Goal: Transaction & Acquisition: Purchase product/service

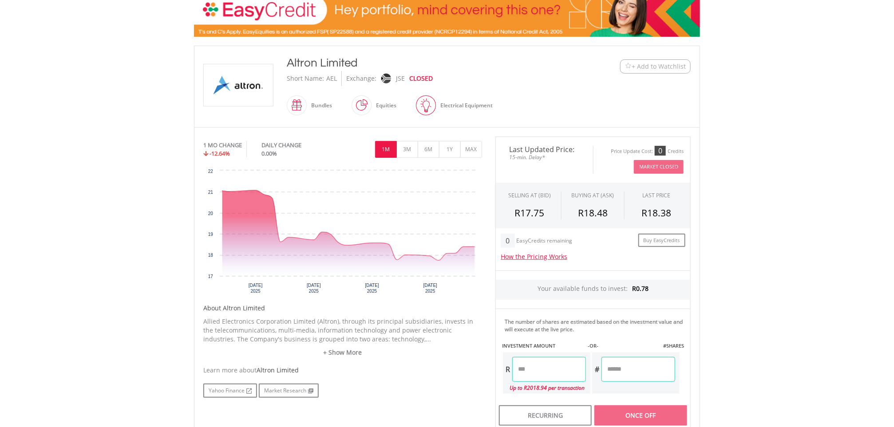
scroll to position [160, 0]
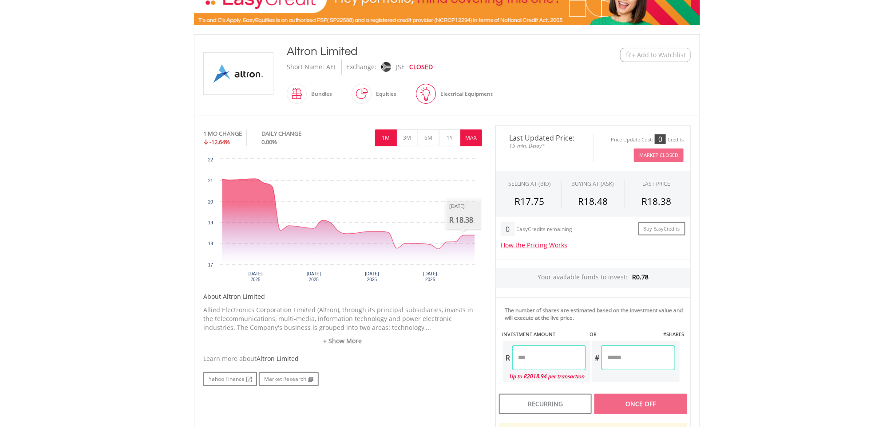
click at [470, 142] on button "MAX" at bounding box center [471, 138] width 22 height 17
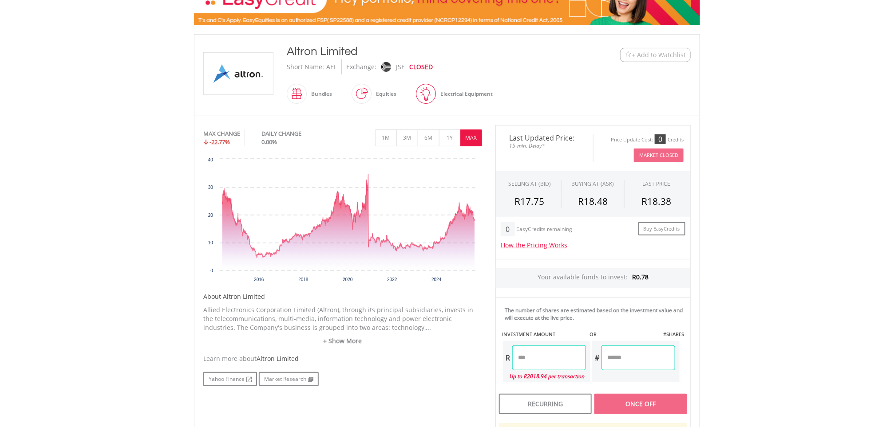
click at [555, 356] on input "number" at bounding box center [549, 358] width 74 height 25
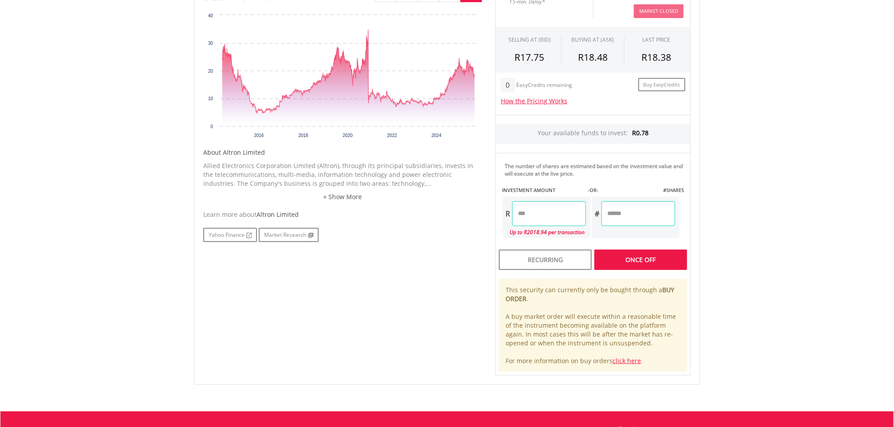
scroll to position [346, 0]
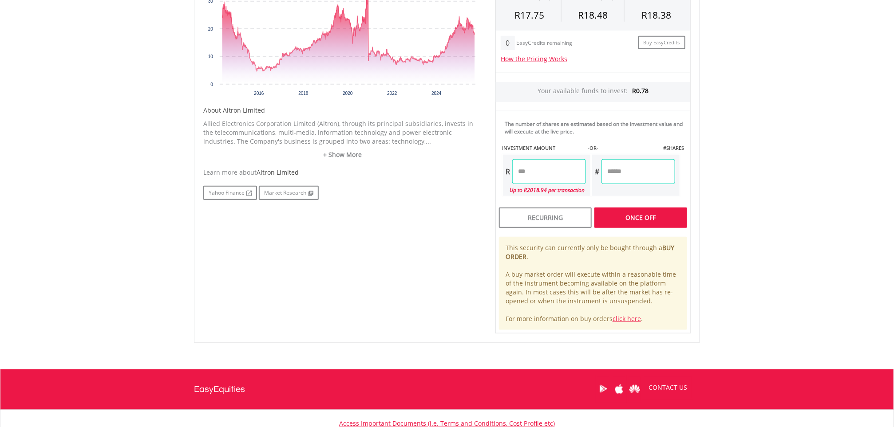
type input "****"
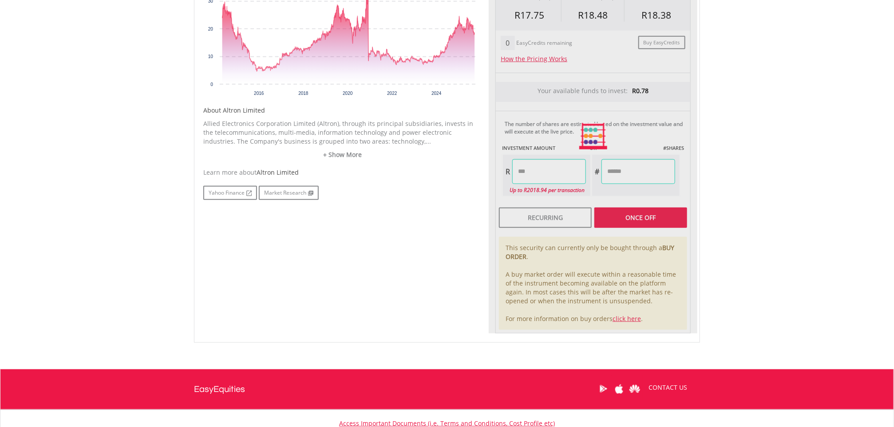
click at [638, 221] on div "Last Updated Price: 15-min. Delay* Price Update Cost: 0 Credits Market Closed S…" at bounding box center [593, 136] width 209 height 395
type input "******"
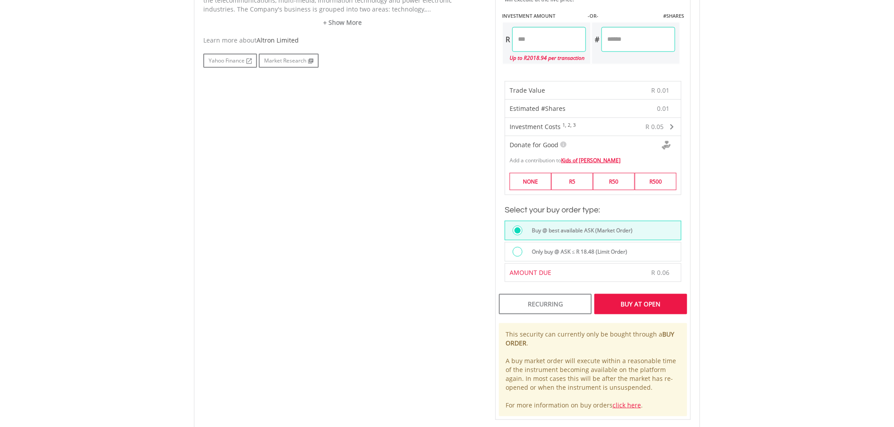
scroll to position [479, 0]
click at [646, 306] on div "Buy At Open" at bounding box center [640, 303] width 93 height 20
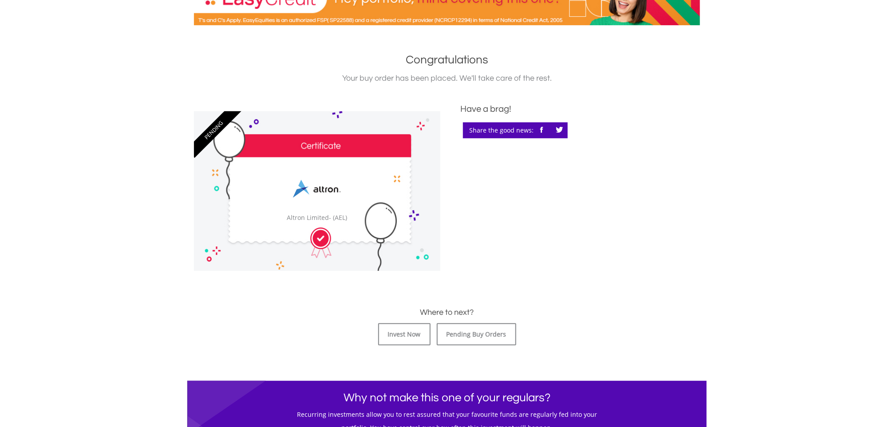
scroll to position [231, 0]
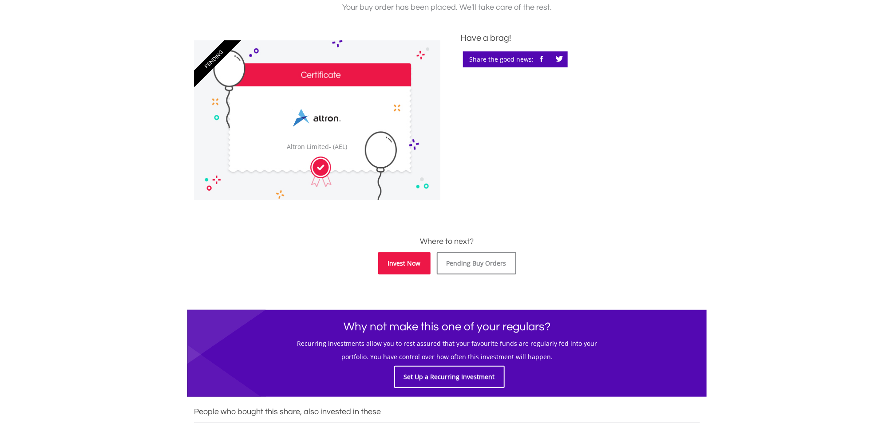
click at [413, 261] on link "Invest Now" at bounding box center [404, 263] width 52 height 22
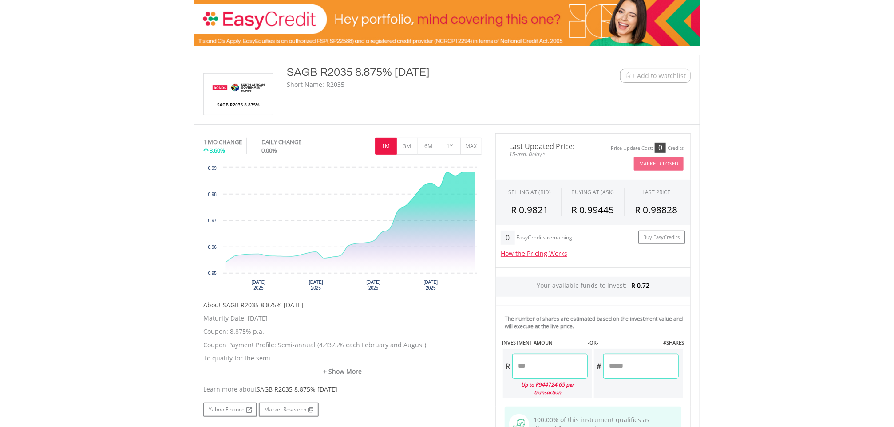
scroll to position [160, 0]
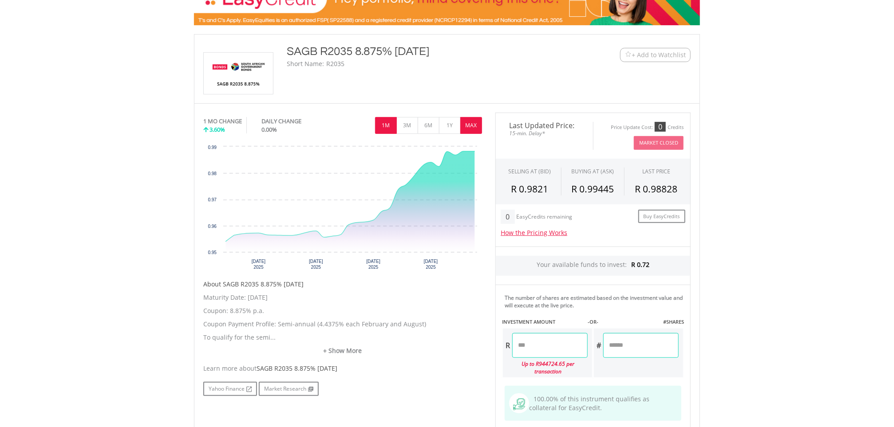
click at [475, 124] on button "MAX" at bounding box center [471, 125] width 22 height 17
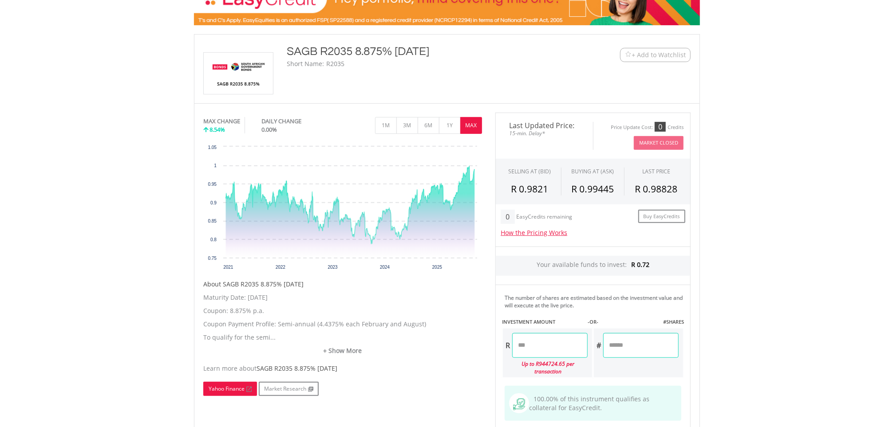
click at [230, 390] on link "Yahoo Finance" at bounding box center [230, 389] width 54 height 14
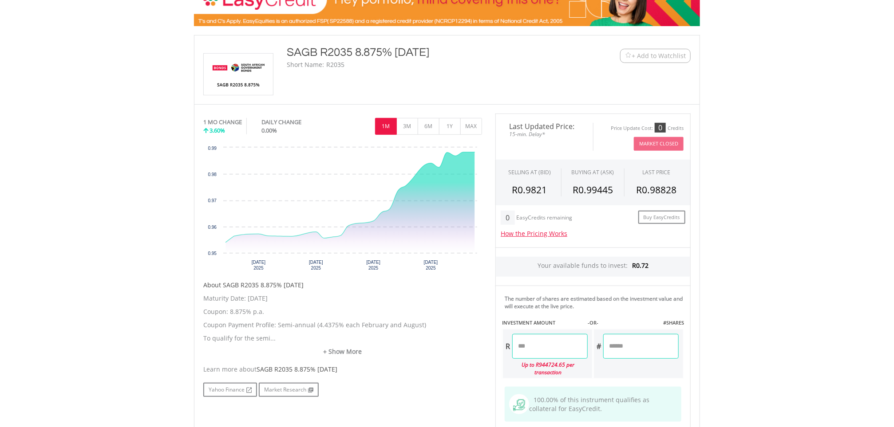
scroll to position [160, 0]
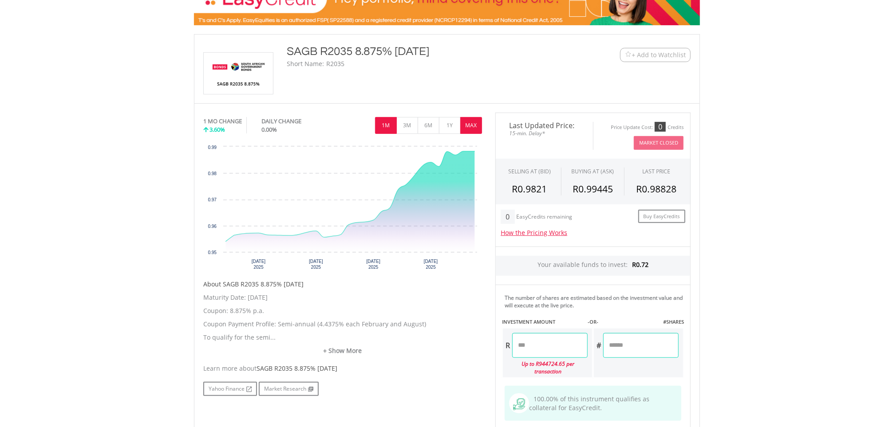
click at [470, 124] on button "MAX" at bounding box center [471, 125] width 22 height 17
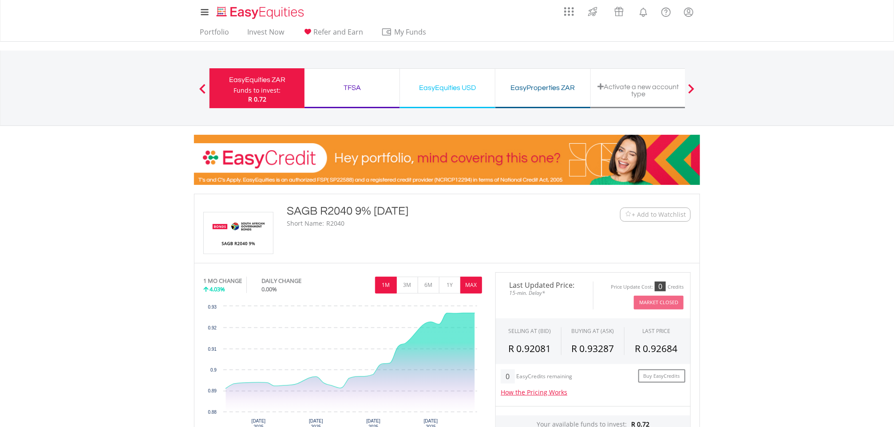
click at [474, 283] on button "MAX" at bounding box center [471, 285] width 22 height 17
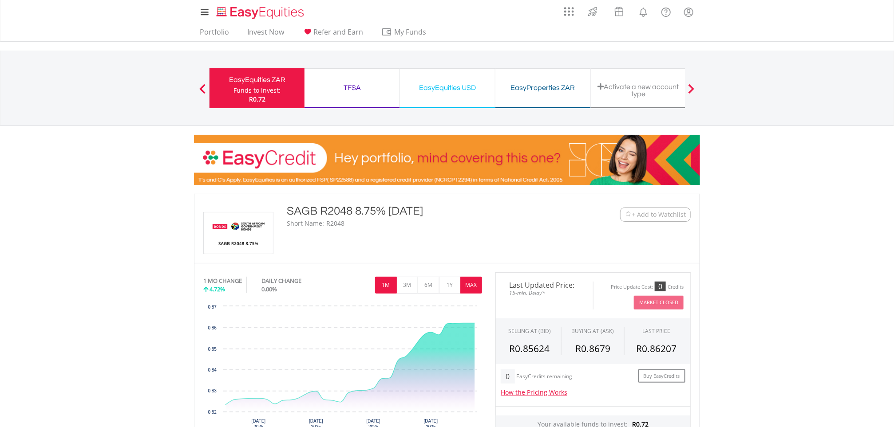
click at [475, 279] on button "MAX" at bounding box center [471, 285] width 22 height 17
click at [479, 281] on button "MAX" at bounding box center [471, 285] width 22 height 17
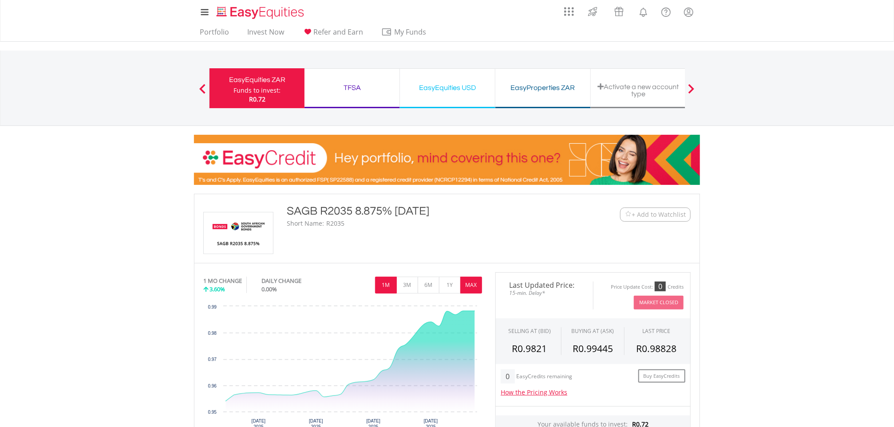
click at [470, 286] on button "MAX" at bounding box center [471, 285] width 22 height 17
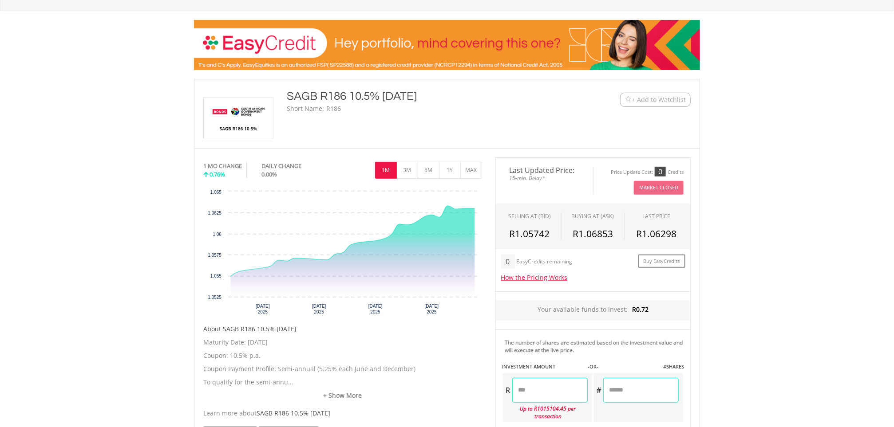
scroll to position [195, 0]
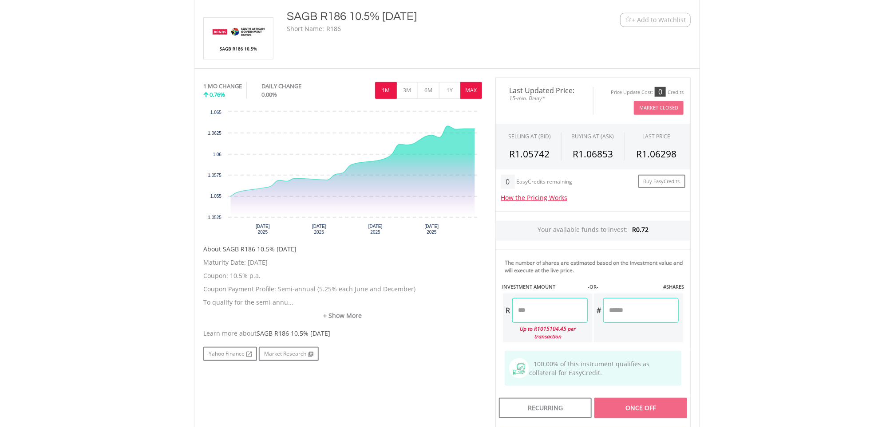
click at [474, 88] on button "MAX" at bounding box center [471, 90] width 22 height 17
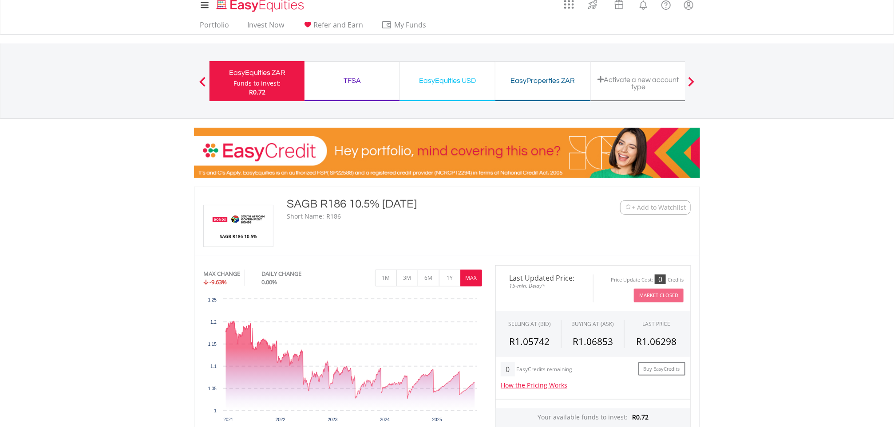
scroll to position [0, 0]
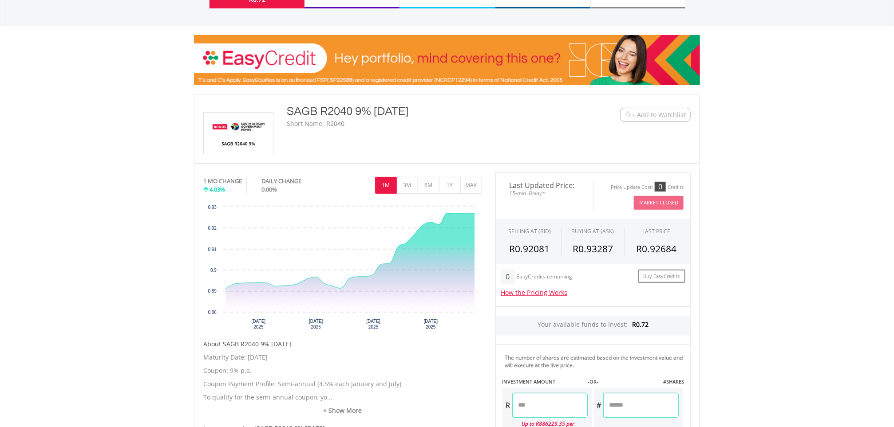
scroll to position [106, 0]
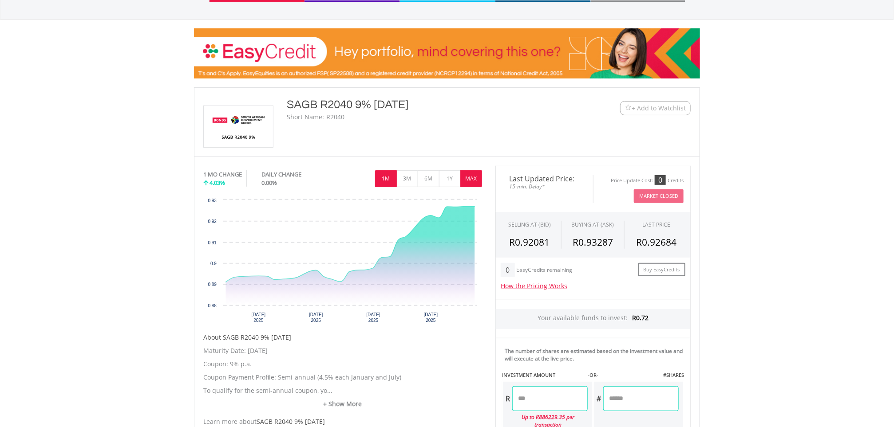
click at [477, 184] on button "MAX" at bounding box center [471, 178] width 22 height 17
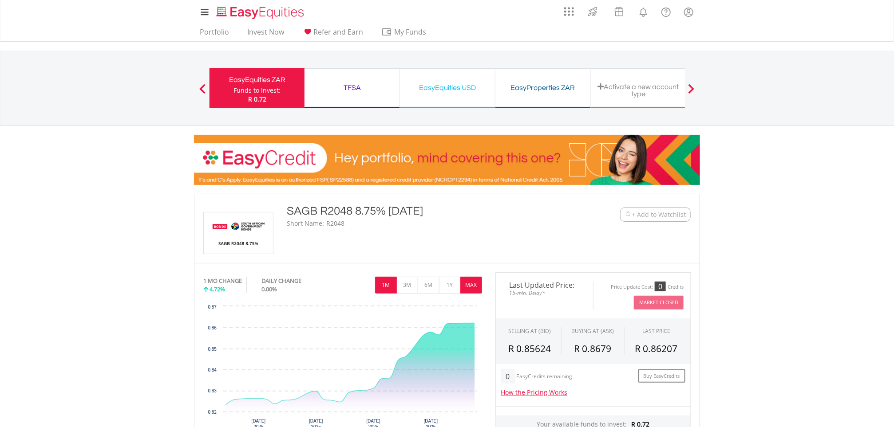
click at [470, 281] on button "MAX" at bounding box center [471, 285] width 22 height 17
click at [468, 284] on button "MAX" at bounding box center [471, 285] width 22 height 17
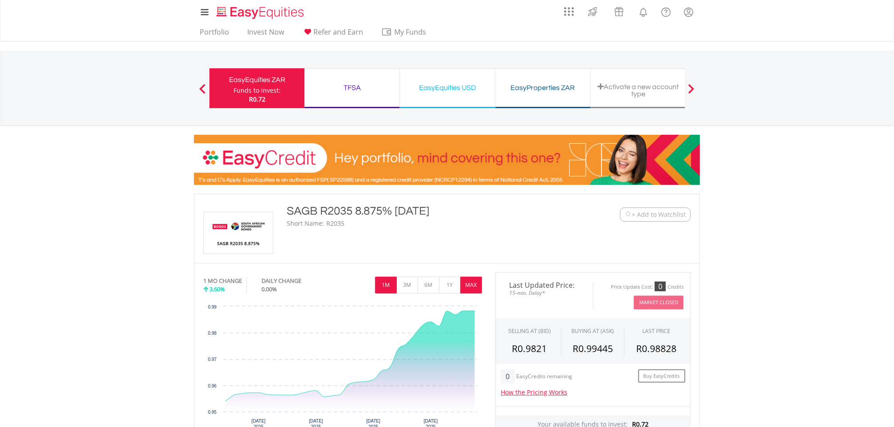
click at [473, 287] on button "MAX" at bounding box center [471, 285] width 22 height 17
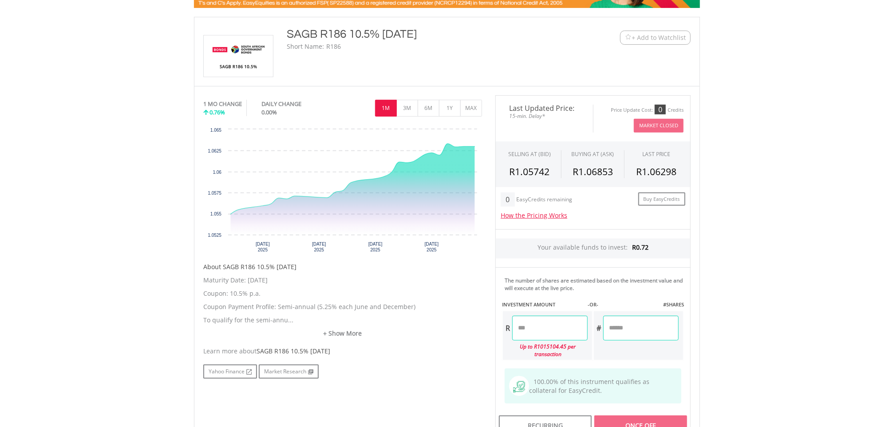
scroll to position [231, 0]
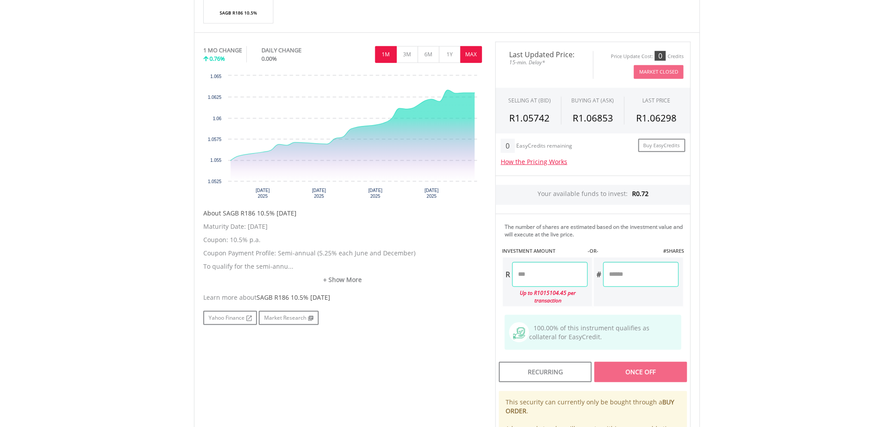
click at [473, 60] on button "MAX" at bounding box center [471, 54] width 22 height 17
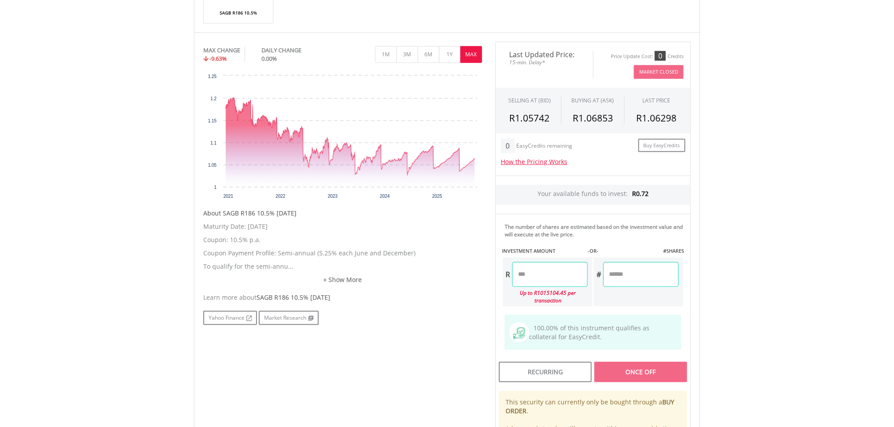
click at [558, 276] on input "number" at bounding box center [549, 274] width 75 height 25
click at [634, 377] on div "Last Updated Price: 15-min. Delay* Price Update Cost: 0 Credits Market Closed S…" at bounding box center [593, 265] width 209 height 447
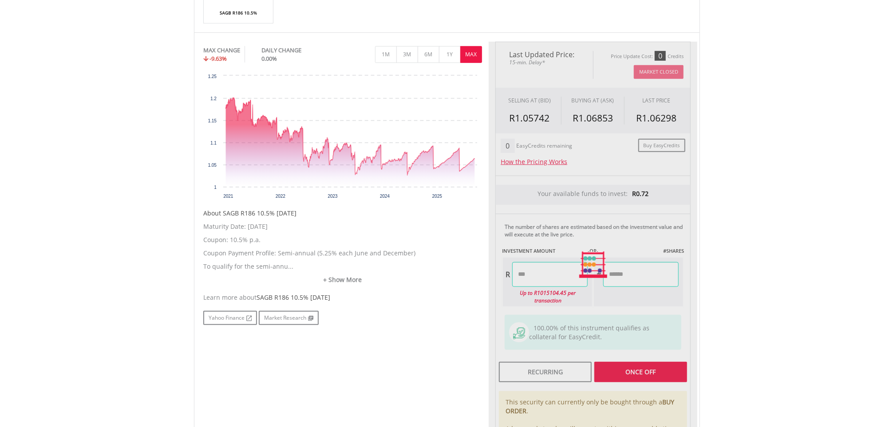
type input "****"
type input "******"
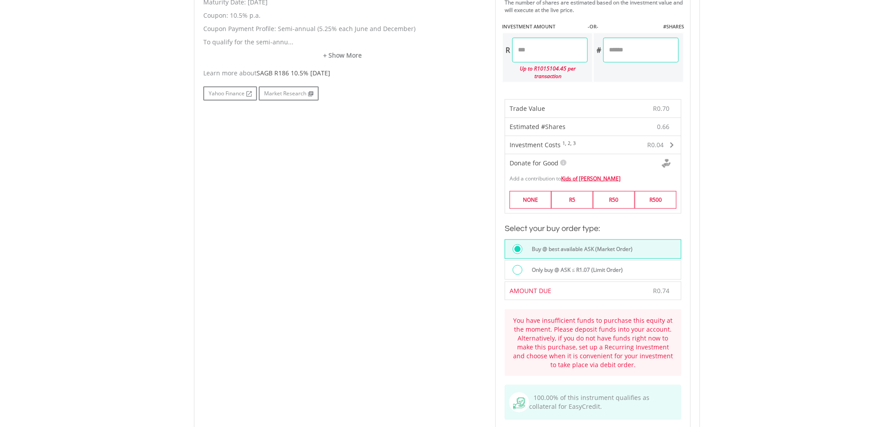
scroll to position [470, 0]
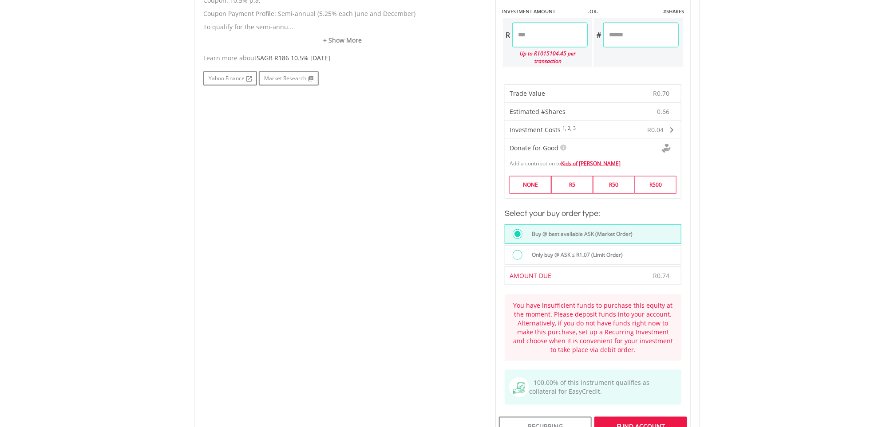
click at [540, 39] on input "****" at bounding box center [549, 35] width 75 height 25
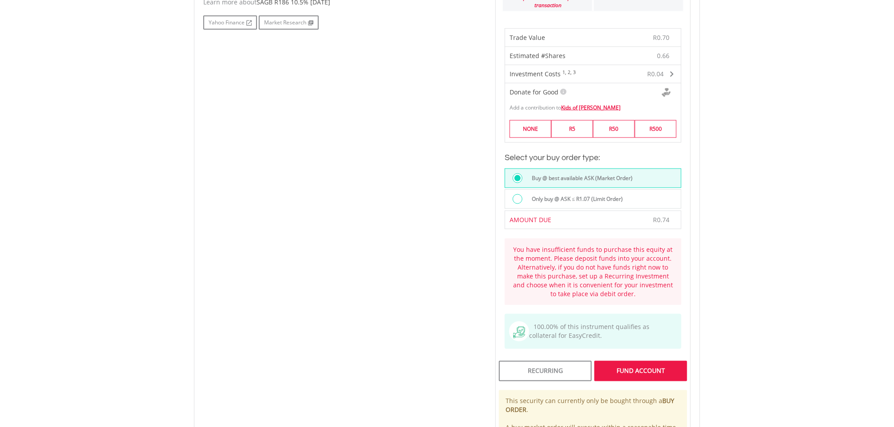
scroll to position [550, 0]
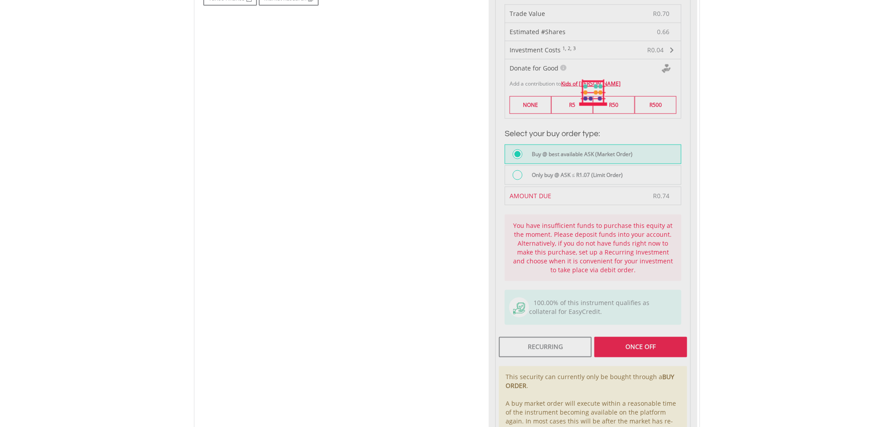
type input "****"
type input "******"
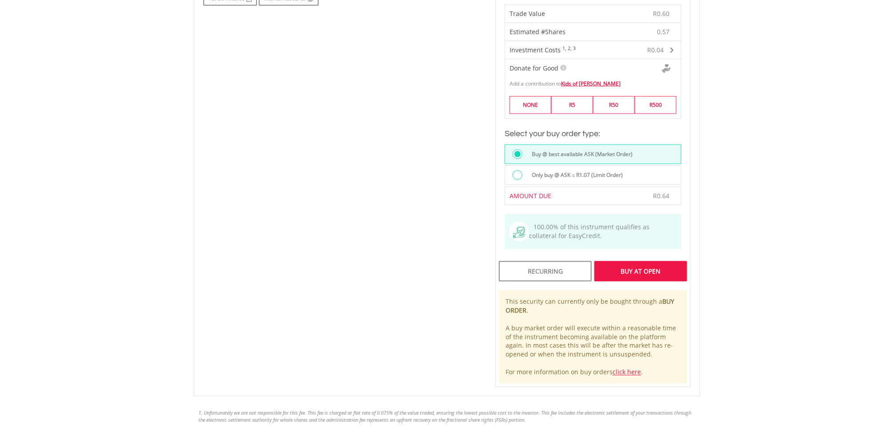
click at [623, 267] on div "Buy At Open" at bounding box center [640, 271] width 93 height 20
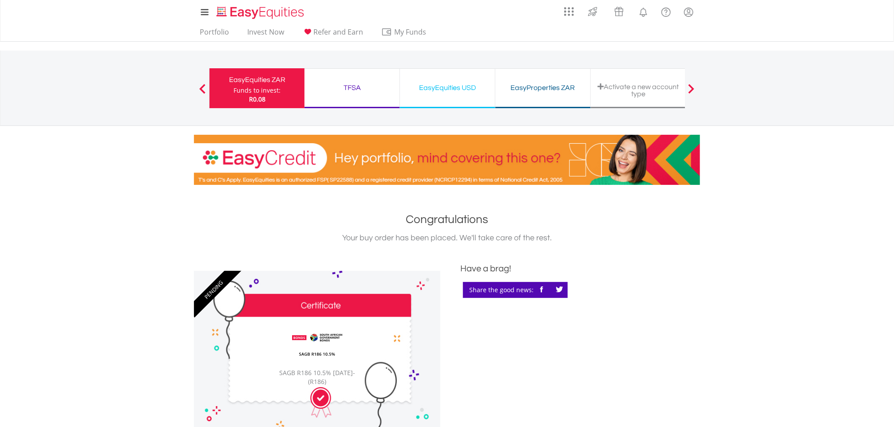
scroll to position [346, 0]
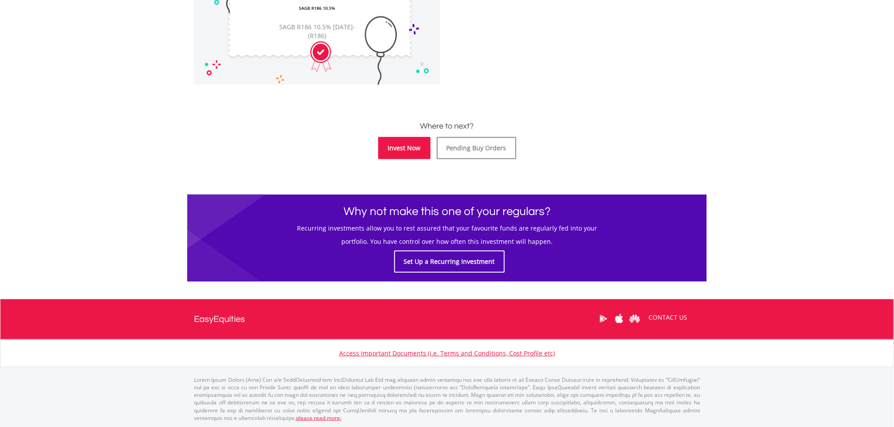
click at [406, 143] on link "Invest Now" at bounding box center [404, 148] width 52 height 22
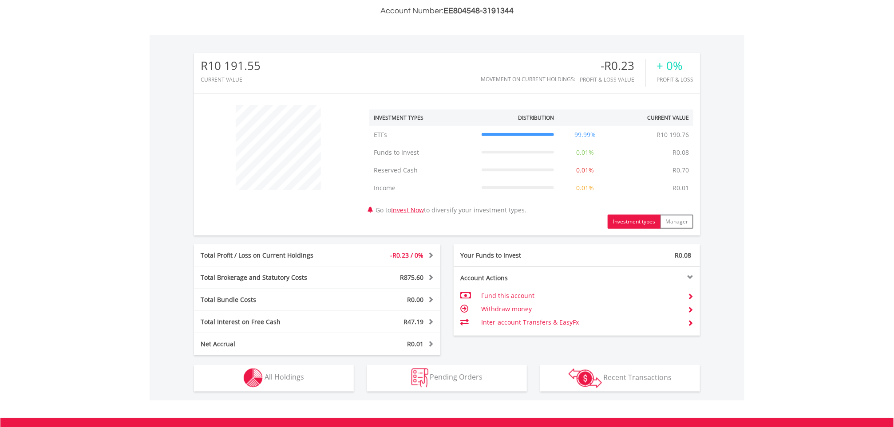
scroll to position [301, 0]
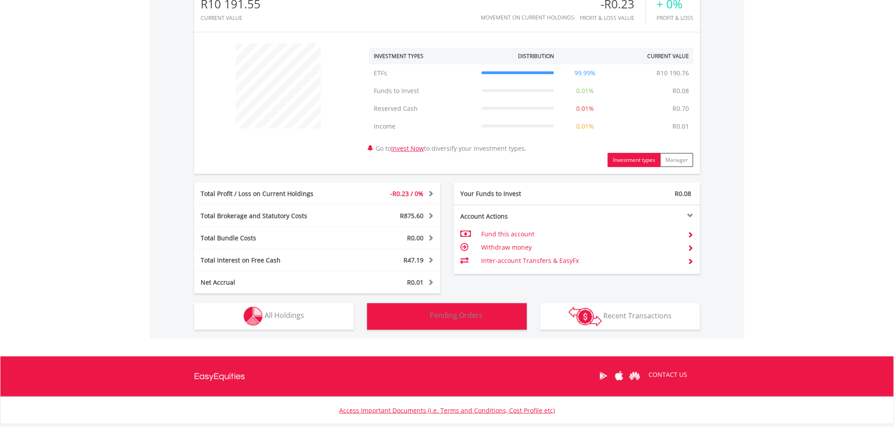
click at [461, 309] on button "Pending Orders Pending Orders" at bounding box center [447, 317] width 160 height 27
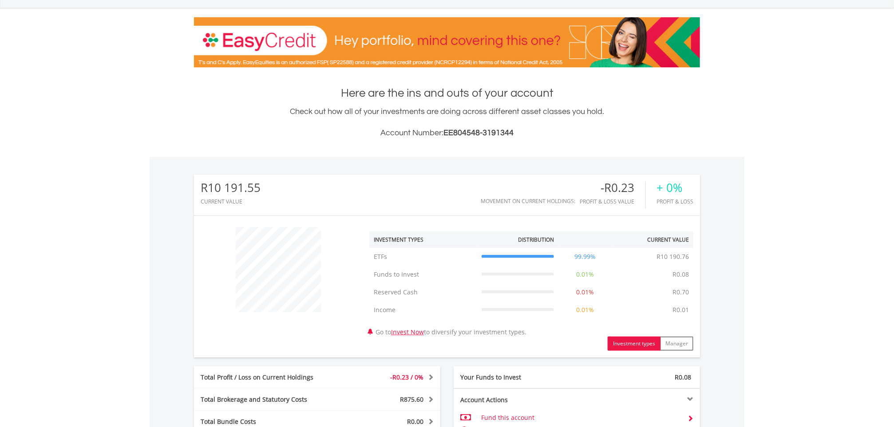
scroll to position [0, 0]
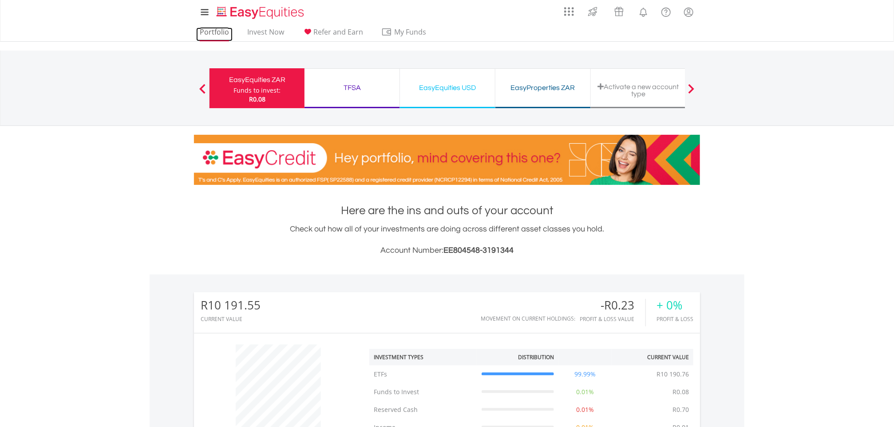
click at [212, 35] on link "Portfolio" at bounding box center [214, 35] width 36 height 14
